Goal: Task Accomplishment & Management: Manage account settings

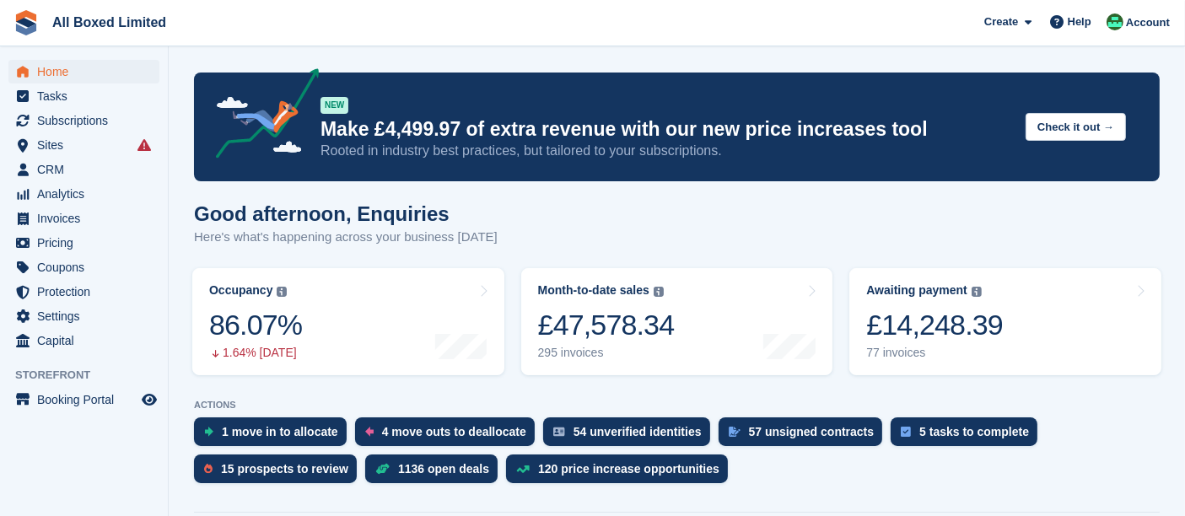
drag, startPoint x: 65, startPoint y: 177, endPoint x: 672, endPoint y: 211, distance: 608.1
click at [671, 215] on div "Good afternoon, Enquiries Here's what's happening across your business today" at bounding box center [677, 234] width 966 height 65
click at [89, 121] on span "Subscriptions" at bounding box center [87, 121] width 101 height 24
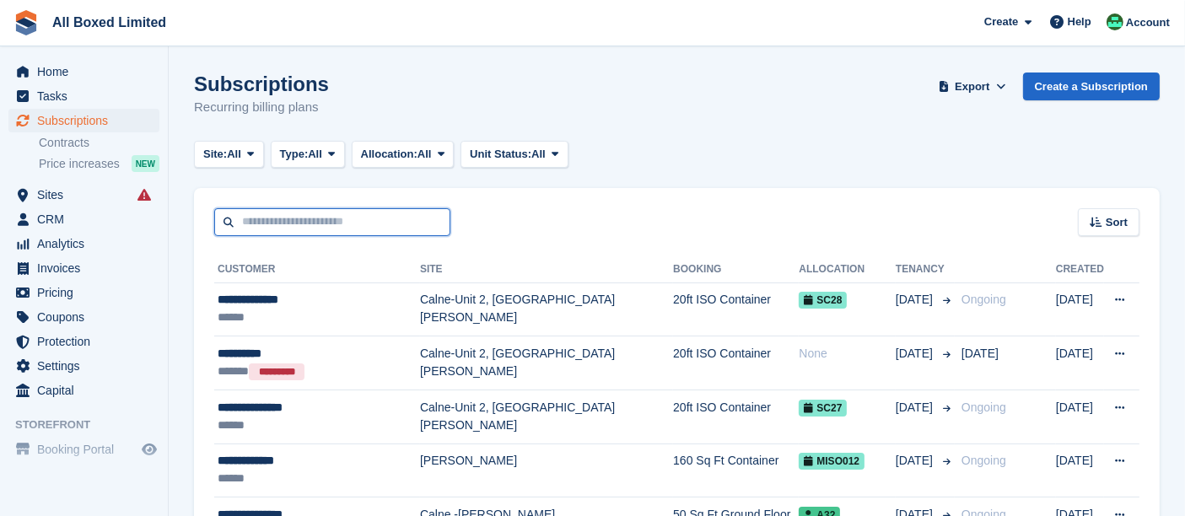
click at [376, 228] on input "text" at bounding box center [332, 222] width 236 height 28
type input "*******"
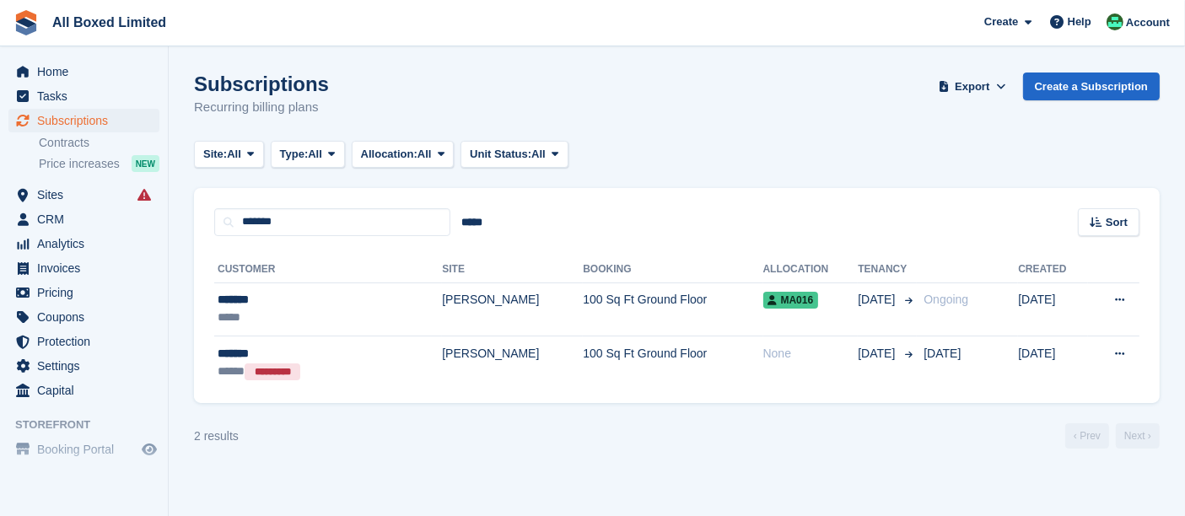
click at [371, 54] on section "Subscriptions Recurring billing plans Export Export Subscriptions Export a CSV …" at bounding box center [677, 258] width 1016 height 516
